Goal: Communication & Community: Answer question/provide support

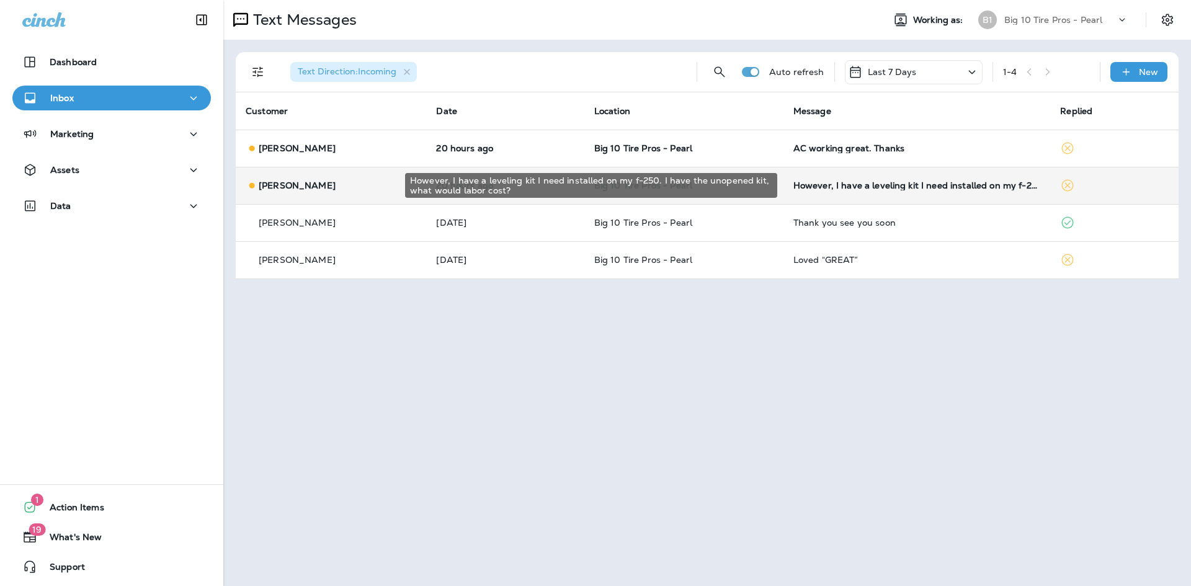
click at [828, 189] on div "However, I have a leveling kit I need installed on my f-250. I have the unopene…" at bounding box center [918, 186] width 248 height 10
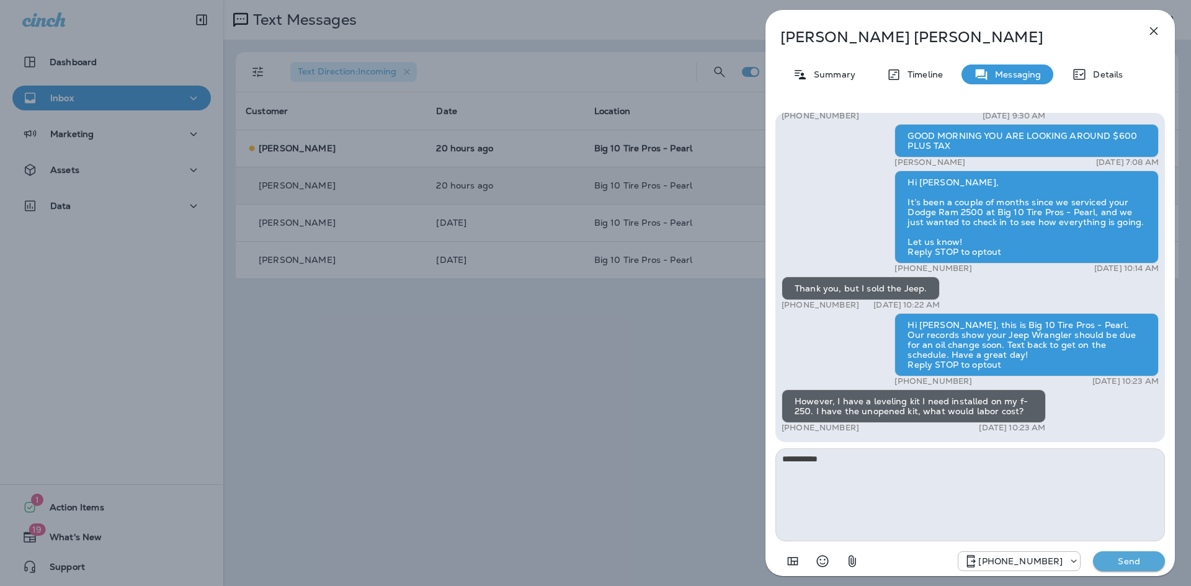
type textarea "**********"
click at [1138, 563] on p "Send" at bounding box center [1129, 561] width 52 height 11
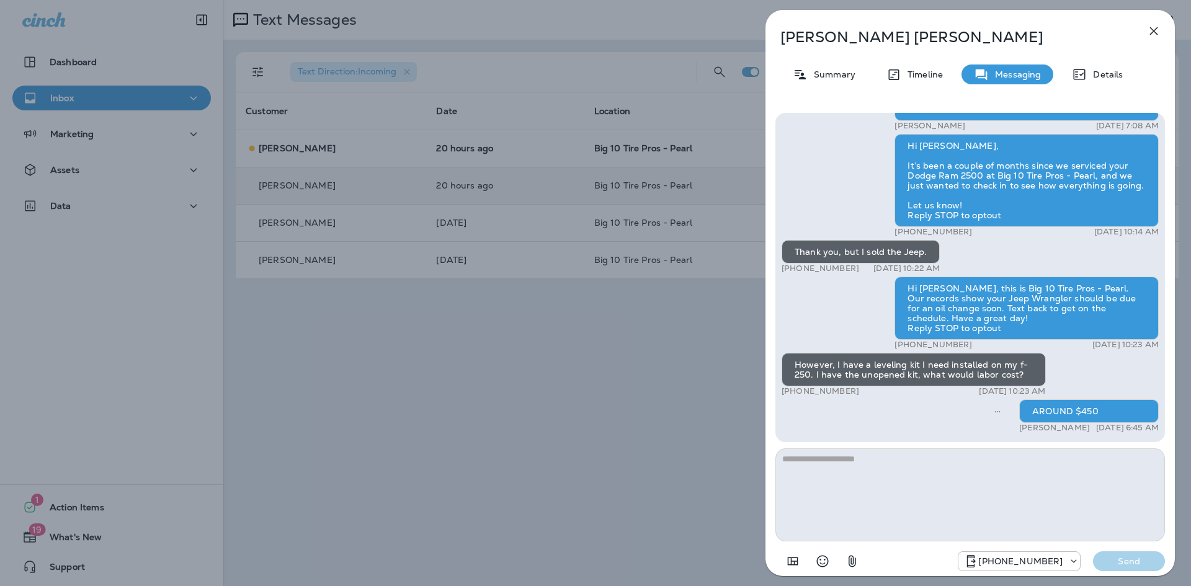
click at [1152, 33] on icon "button" at bounding box center [1154, 31] width 8 height 8
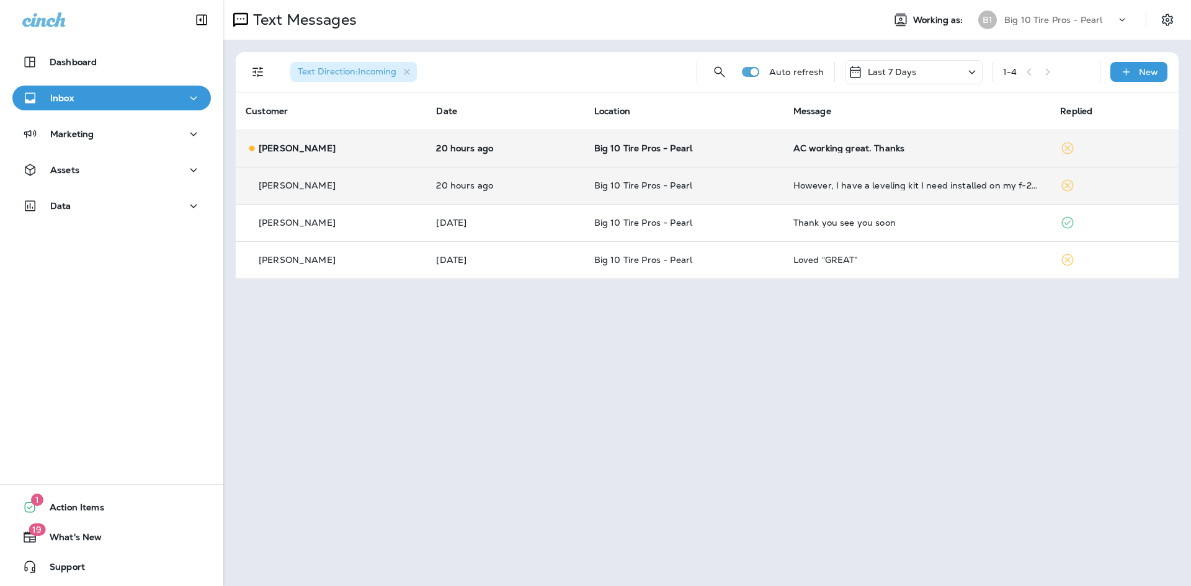
click at [918, 146] on div "AC working great. Thanks" at bounding box center [918, 148] width 248 height 10
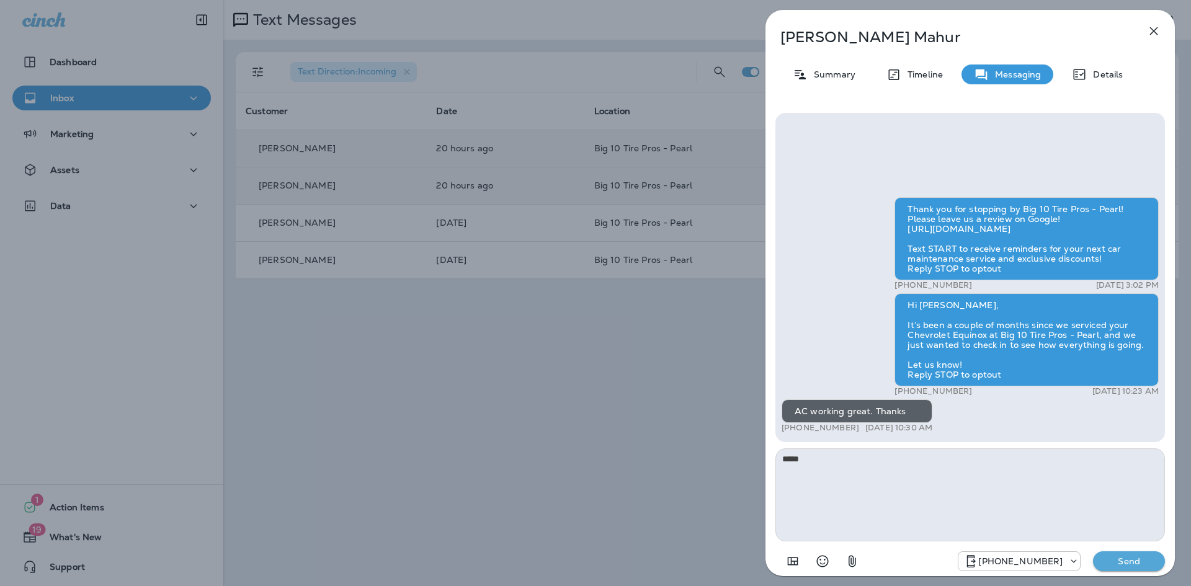
type textarea "*****"
click at [1132, 564] on p "Send" at bounding box center [1129, 561] width 52 height 11
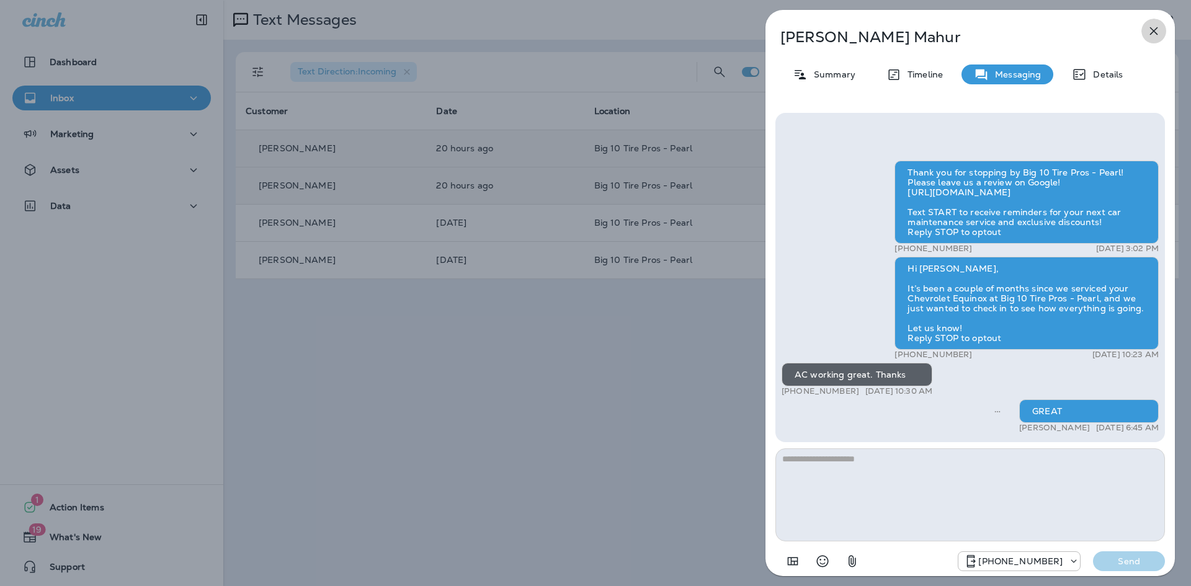
click at [1153, 32] on icon "button" at bounding box center [1154, 31] width 8 height 8
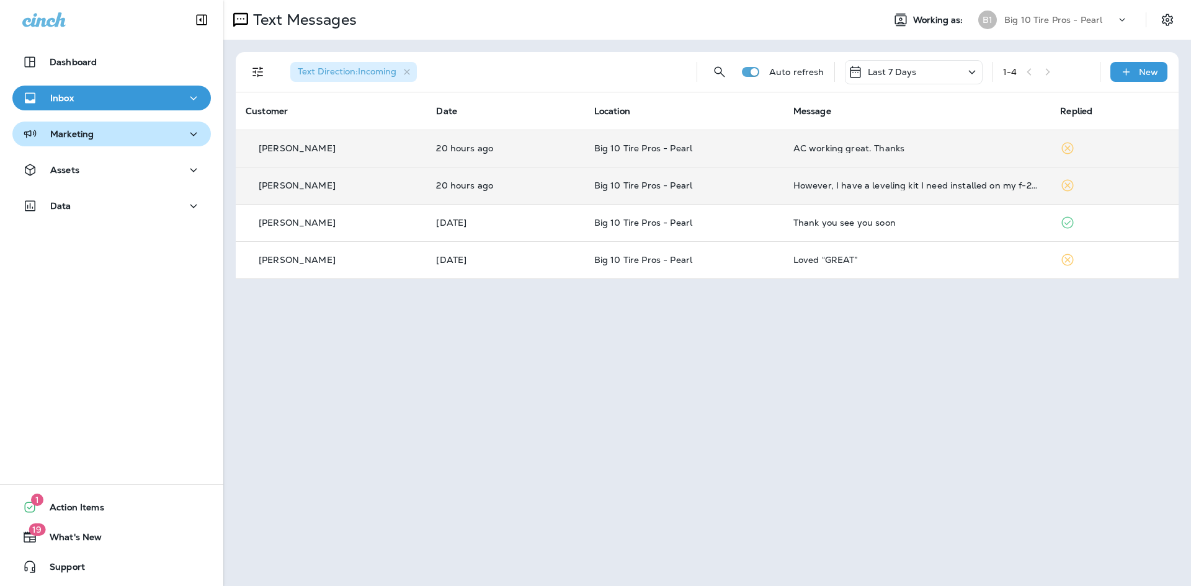
click at [79, 132] on p "Marketing" at bounding box center [71, 134] width 43 height 10
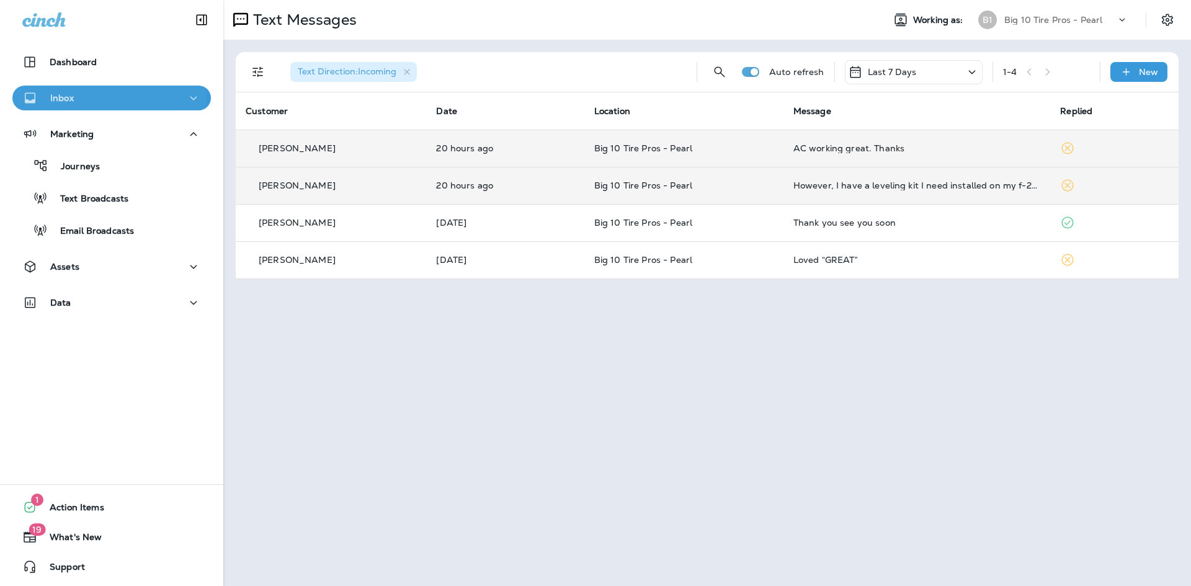
click at [63, 97] on p "Inbox" at bounding box center [62, 98] width 24 height 10
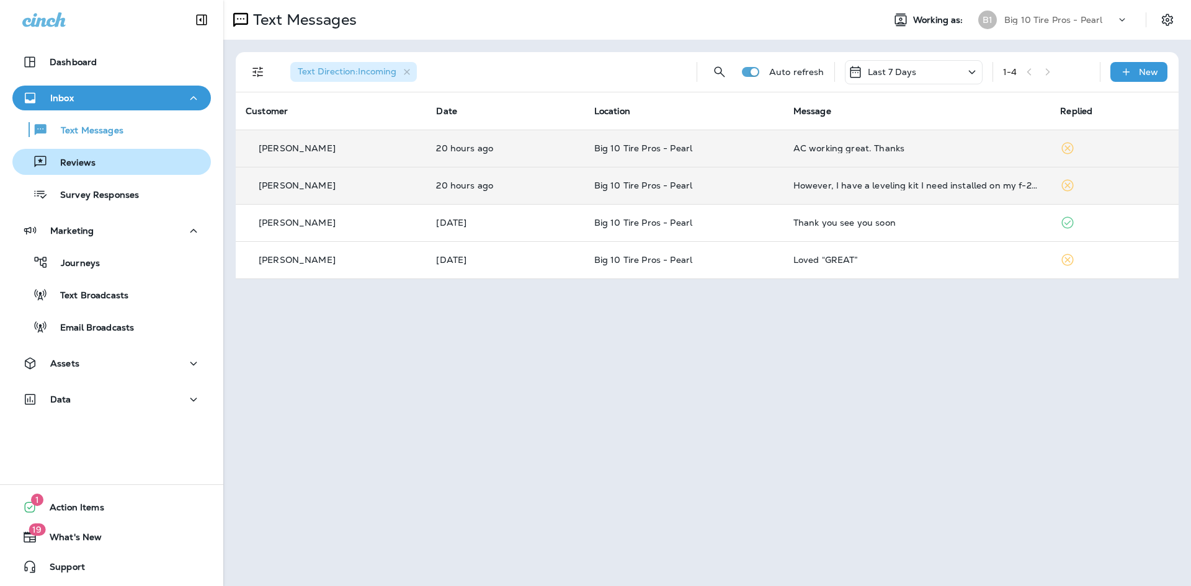
click at [68, 161] on p "Reviews" at bounding box center [72, 164] width 48 height 12
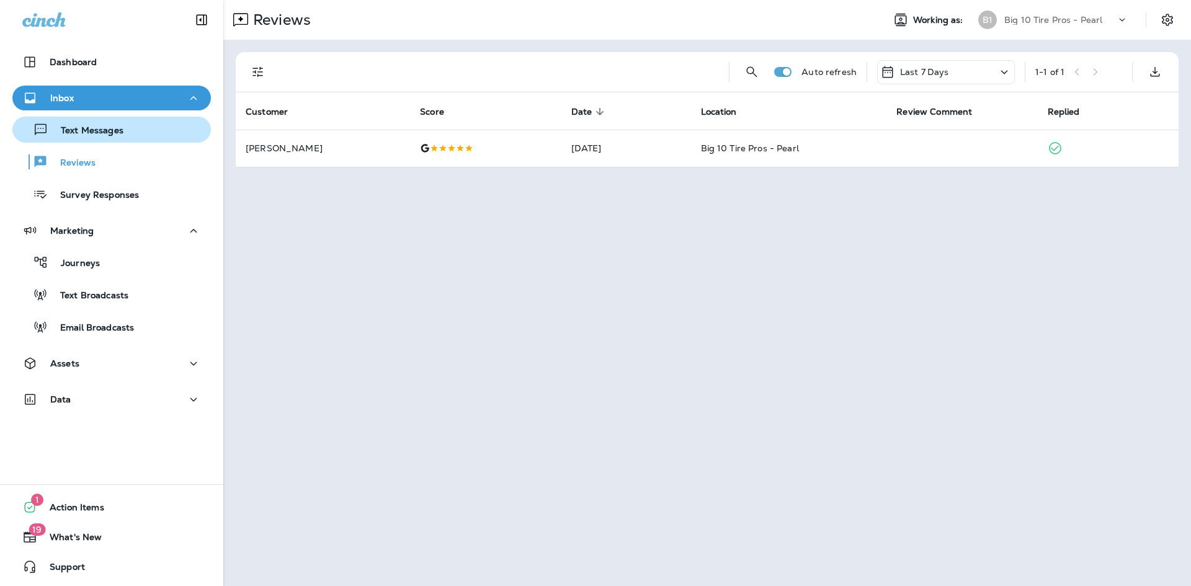
click at [71, 133] on p "Text Messages" at bounding box center [85, 131] width 75 height 12
